Goal: Task Accomplishment & Management: Manage account settings

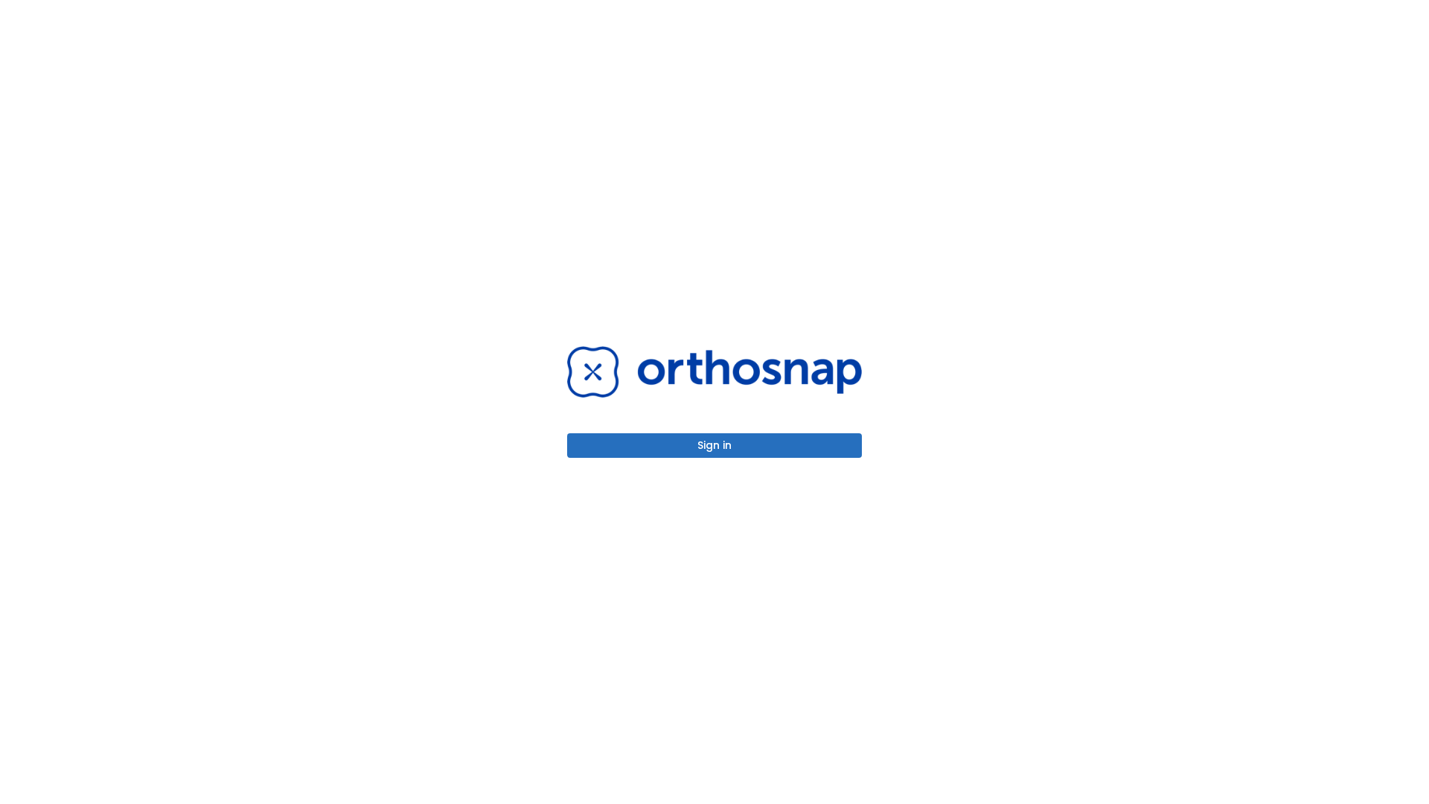
click at [714, 445] on button "Sign in" at bounding box center [714, 445] width 295 height 25
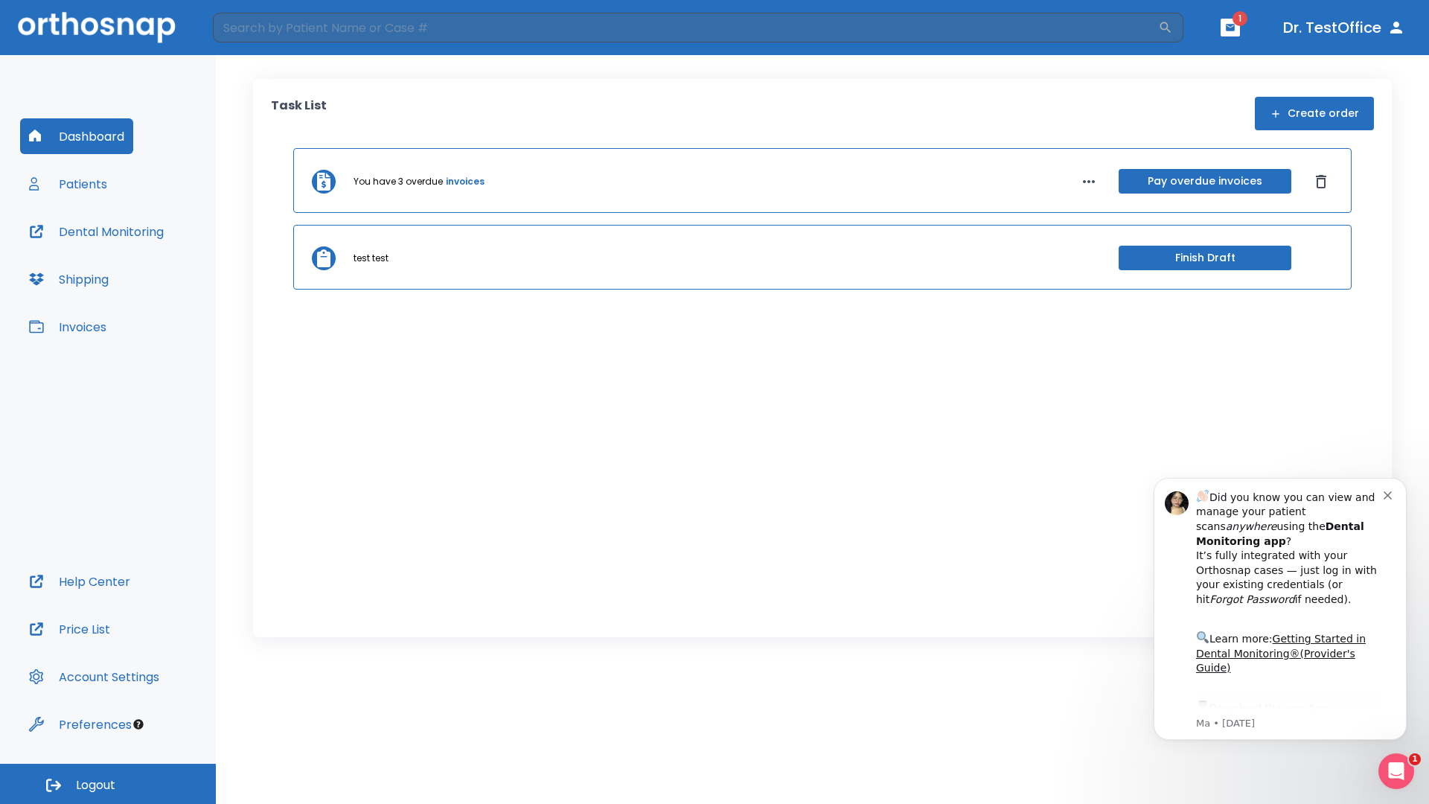
click at [108, 784] on span "Logout" at bounding box center [95, 785] width 39 height 16
